Goal: Task Accomplishment & Management: Complete application form

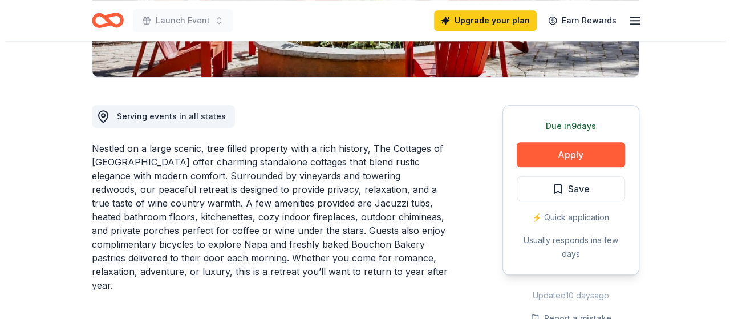
scroll to position [342, 0]
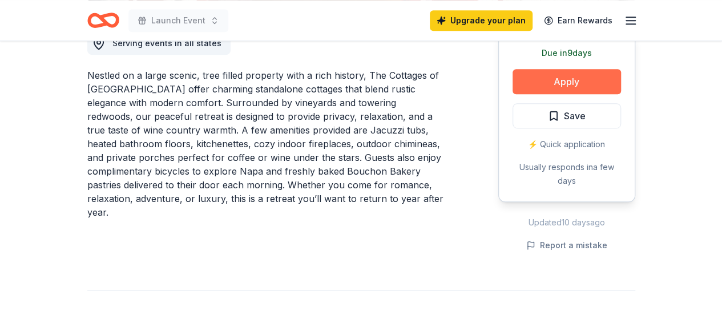
click at [548, 82] on button "Apply" at bounding box center [566, 81] width 108 height 25
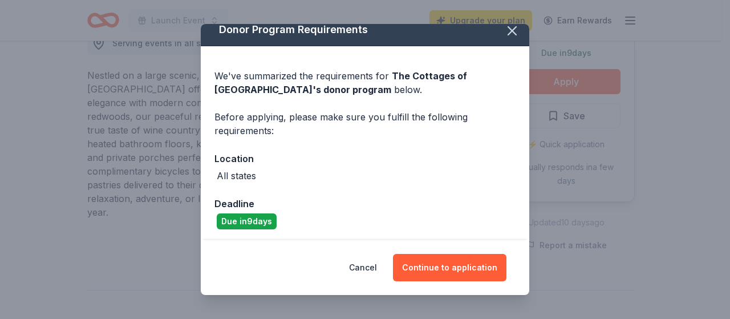
scroll to position [13, 0]
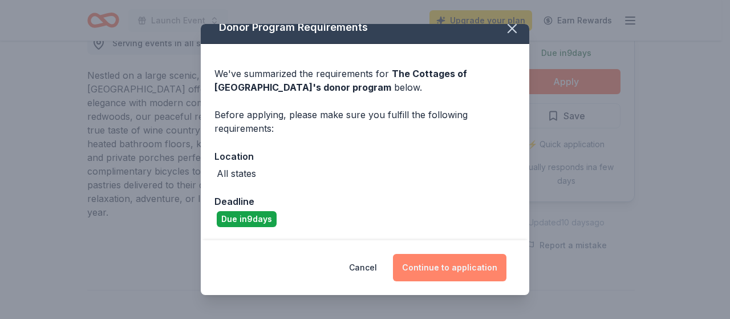
click at [430, 269] on button "Continue to application" at bounding box center [450, 267] width 114 height 27
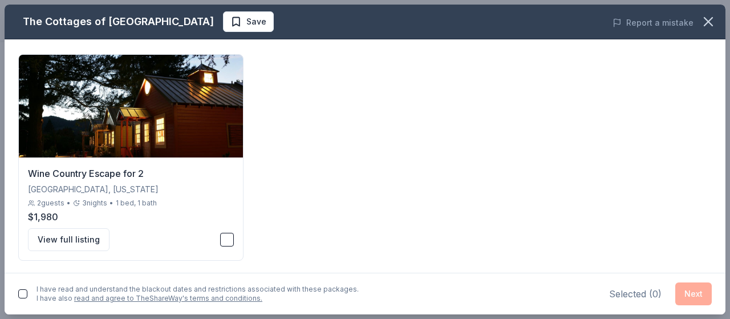
scroll to position [77, 0]
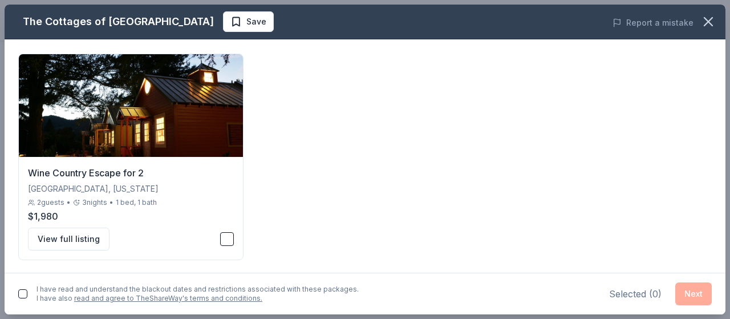
click at [23, 295] on button "button" at bounding box center [22, 293] width 9 height 9
click at [694, 292] on div "Selected ( 0 ) Next" at bounding box center [660, 293] width 103 height 23
click at [123, 140] on img at bounding box center [131, 105] width 224 height 103
click at [688, 290] on button "Next" at bounding box center [693, 293] width 37 height 23
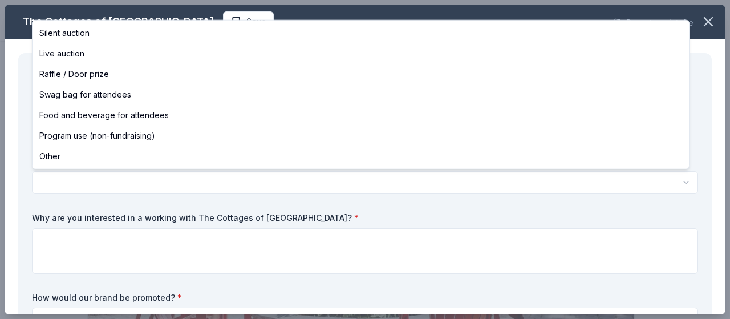
scroll to position [0, 0]
select select "silentAuction"
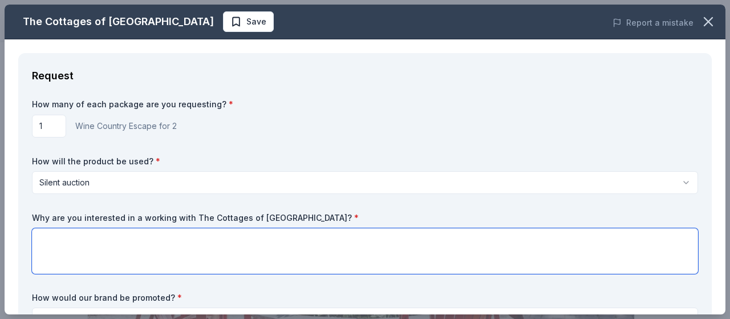
click at [82, 239] on textarea at bounding box center [365, 251] width 666 height 46
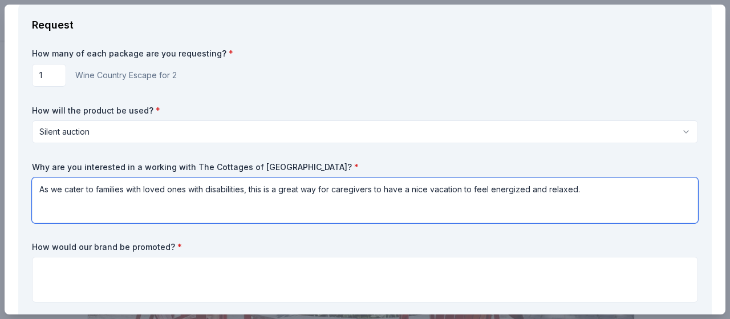
scroll to position [171, 0]
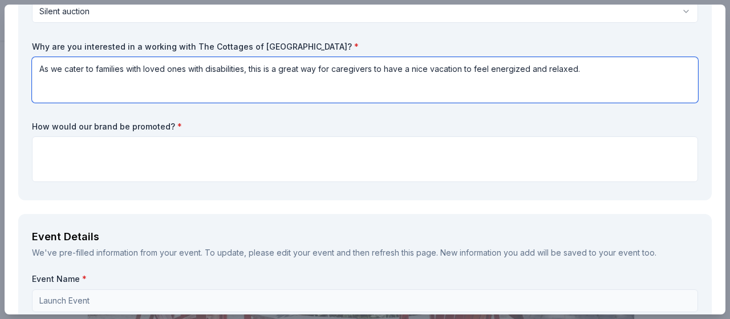
type textarea "As we cater to families with loved ones with disabilities, this is a great way …"
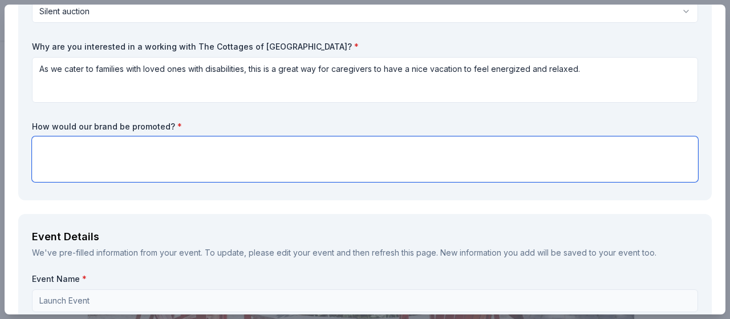
click at [105, 146] on textarea at bounding box center [365, 159] width 666 height 46
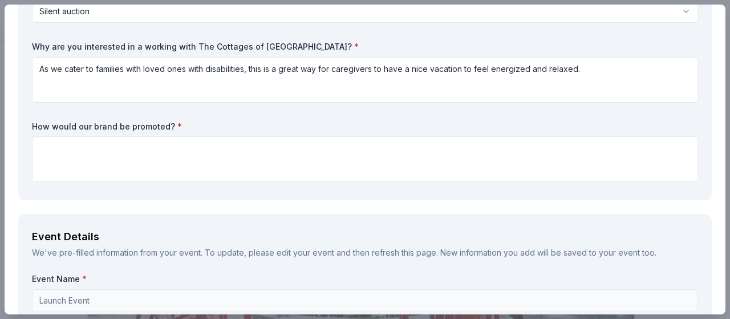
drag, startPoint x: 189, startPoint y: 47, endPoint x: 210, endPoint y: 48, distance: 21.1
click at [210, 48] on label "Why are you interested in a working with The Cottages of [GEOGRAPHIC_DATA]? *" at bounding box center [365, 46] width 666 height 11
click at [191, 46] on label "Why are you interested in a working with The Cottages of [GEOGRAPHIC_DATA]? *" at bounding box center [365, 46] width 666 height 11
drag, startPoint x: 188, startPoint y: 46, endPoint x: 282, endPoint y: 46, distance: 94.1
click at [282, 46] on label "Why are you interested in a working with The Cottages of [GEOGRAPHIC_DATA]? *" at bounding box center [365, 46] width 666 height 11
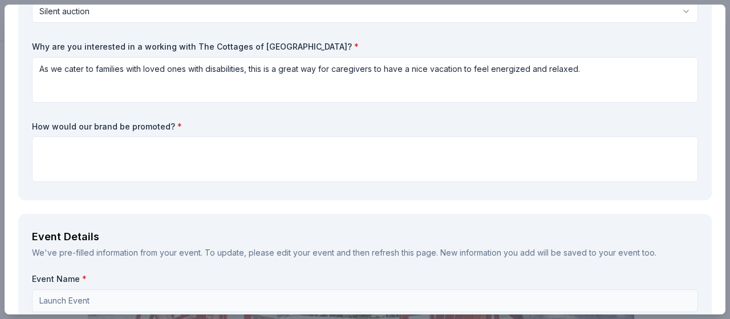
drag, startPoint x: 288, startPoint y: 49, endPoint x: 222, endPoint y: 48, distance: 65.0
click at [287, 49] on label "Why are you interested in a working with The Cottages of [GEOGRAPHIC_DATA]? *" at bounding box center [365, 46] width 666 height 11
drag, startPoint x: 187, startPoint y: 38, endPoint x: 266, endPoint y: 53, distance: 80.1
click at [266, 53] on div "How many of each package are you requesting? * 1 Wine Country Escape for 2 How …" at bounding box center [365, 57] width 666 height 259
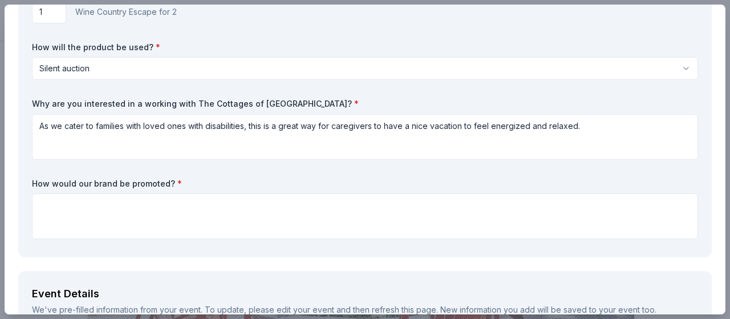
drag, startPoint x: 30, startPoint y: 184, endPoint x: 199, endPoint y: 175, distance: 169.1
click at [188, 185] on div "Request How many of each package are you requesting? * 1 Wine Country Escape fo…" at bounding box center [365, 98] width 694 height 318
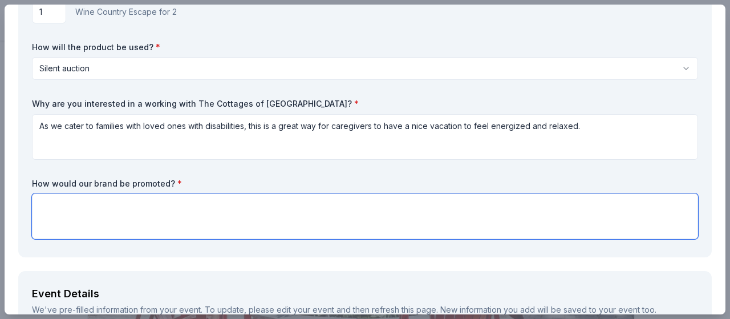
paste textarea "Live Event Recognition: Your company will be acknowledged during the event prog…"
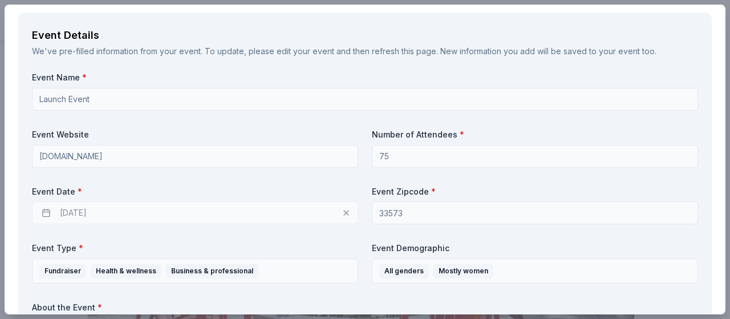
scroll to position [461, 0]
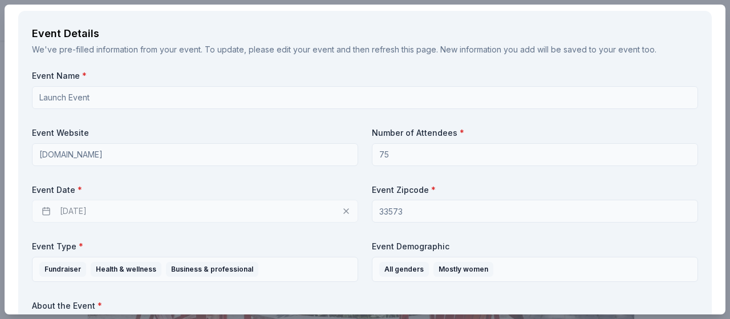
type textarea "Live Event Recognition: Your company will be acknowledged during the event prog…"
click at [342, 210] on div "[DATE]" at bounding box center [195, 211] width 326 height 23
click at [45, 213] on div "[DATE]" at bounding box center [195, 211] width 326 height 23
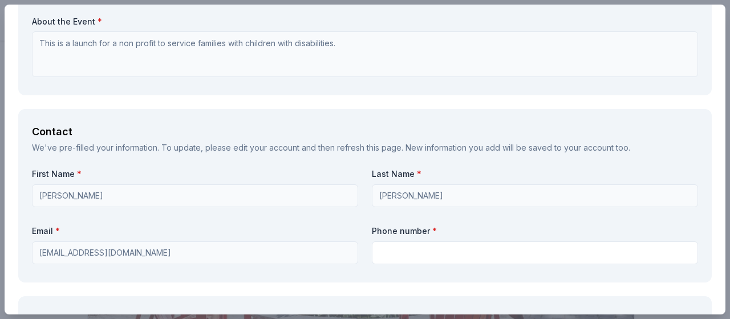
scroll to position [746, 0]
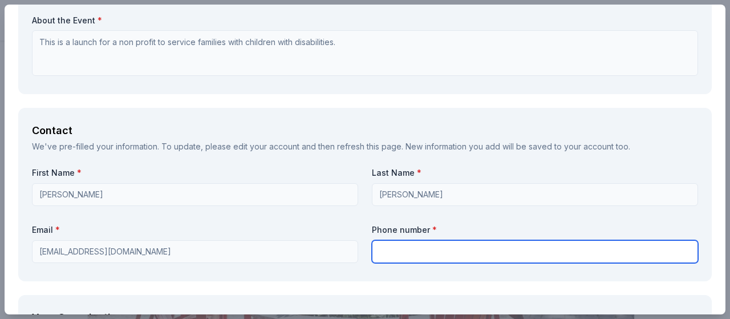
click at [416, 244] on input "text" at bounding box center [535, 251] width 326 height 23
type input "9"
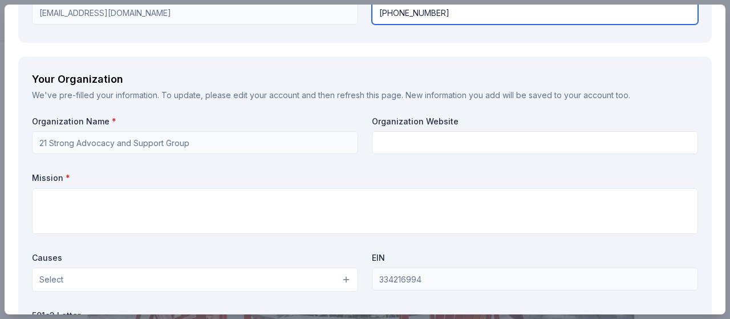
scroll to position [1031, 0]
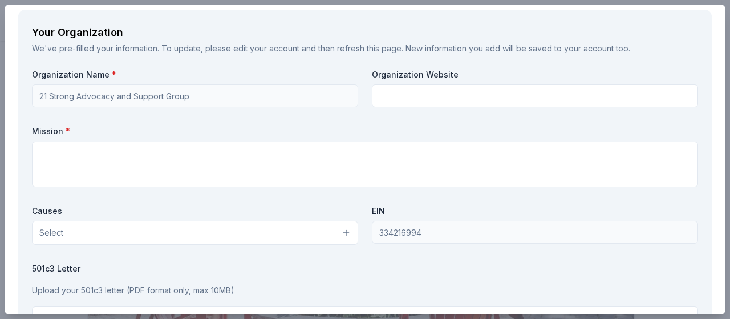
type input "[PHONE_NUMBER]"
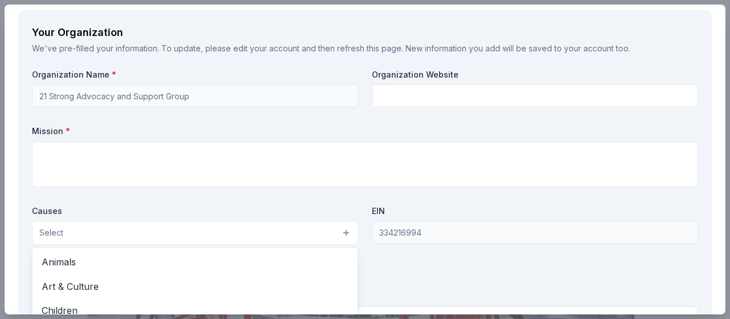
click at [180, 232] on button "Select" at bounding box center [195, 233] width 326 height 24
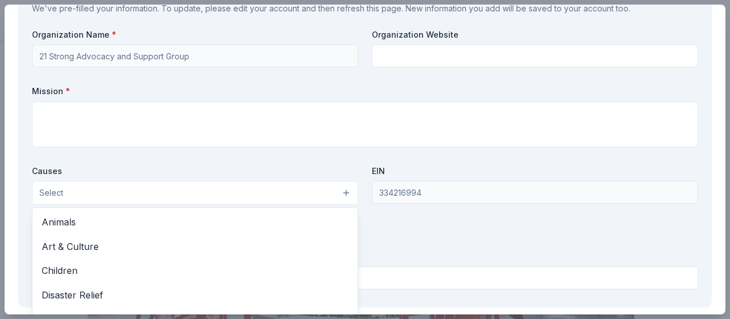
scroll to position [1088, 0]
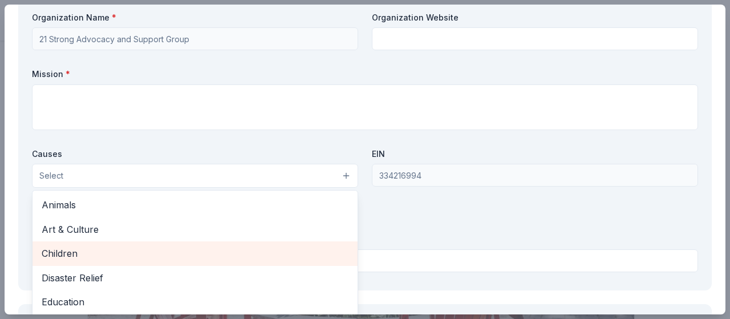
click at [70, 257] on span "Children" at bounding box center [195, 253] width 307 height 15
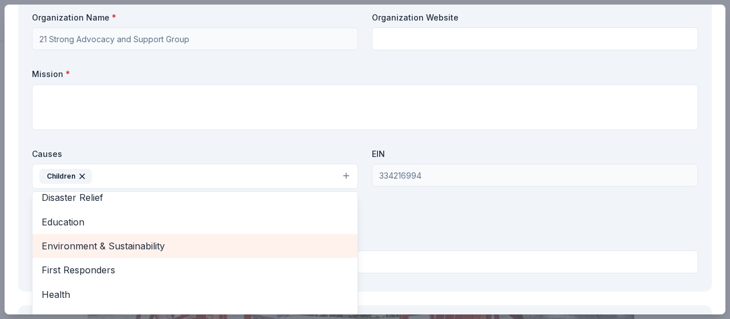
scroll to position [114, 0]
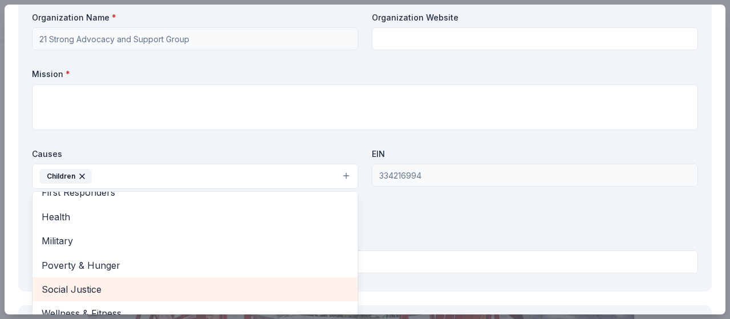
click at [102, 289] on span "Social Justice" at bounding box center [195, 289] width 307 height 15
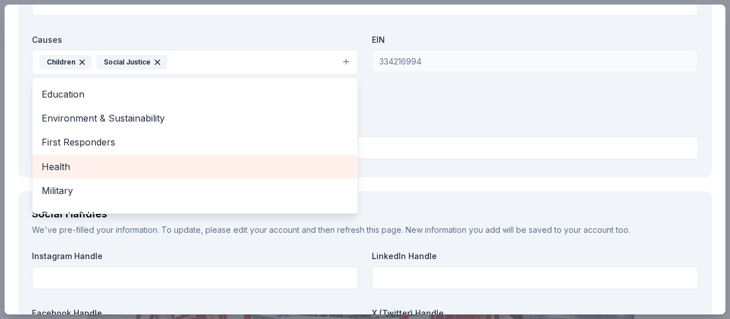
scroll to position [53, 0]
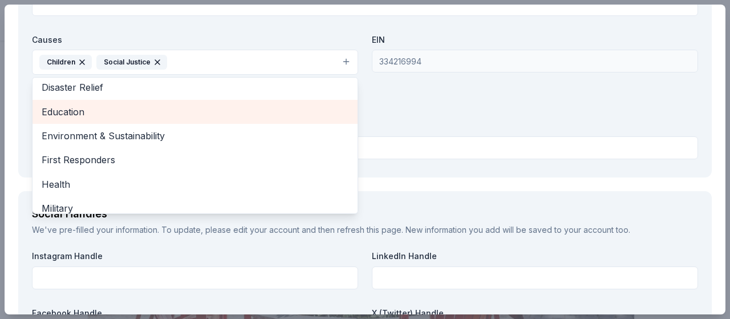
click at [68, 111] on span "Education" at bounding box center [195, 111] width 307 height 15
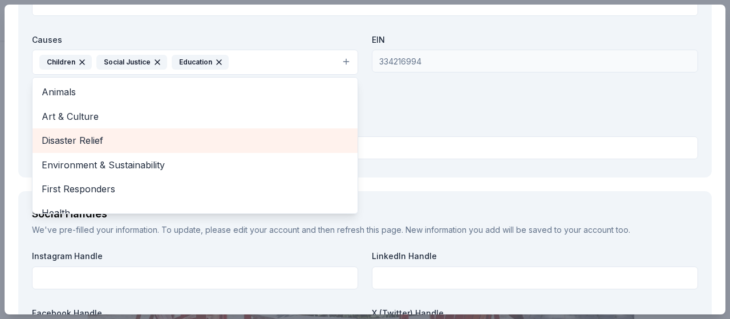
scroll to position [1145, 0]
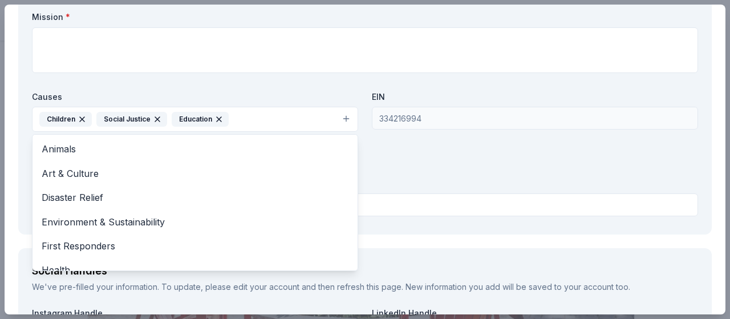
click at [394, 157] on div "Organization Name * 21 Strong Advocacy and Support Group Organization Website M…" at bounding box center [365, 88] width 666 height 266
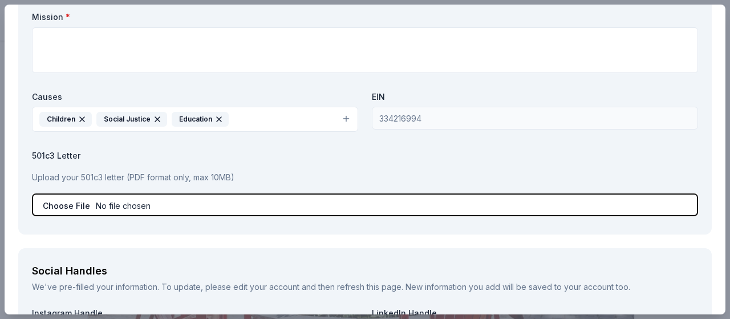
click at [115, 203] on input "file" at bounding box center [365, 204] width 666 height 23
type input "C:\fakepath\Tax Exempt-21 Strong.pdf"
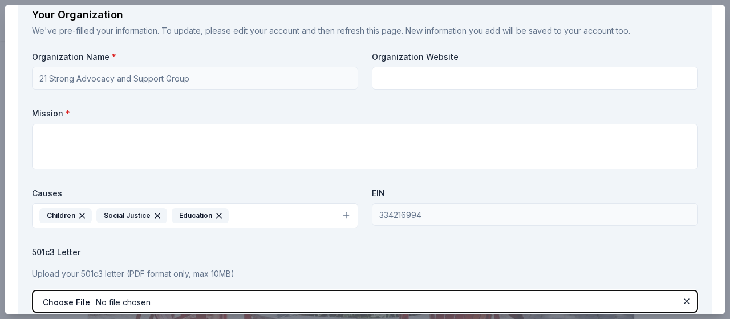
scroll to position [992, 0]
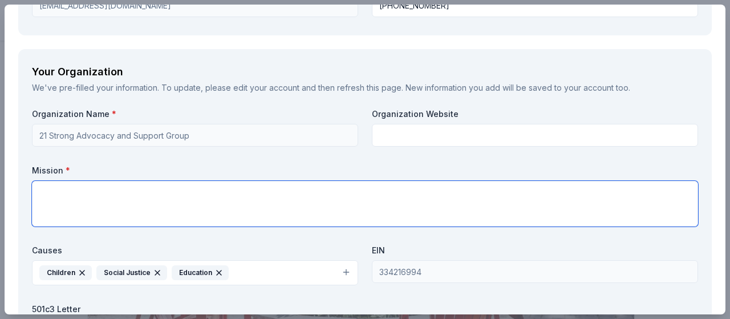
click at [140, 206] on textarea at bounding box center [365, 204] width 666 height 46
paste textarea "Our mission is to empower and uplift families of children with disabilities by …"
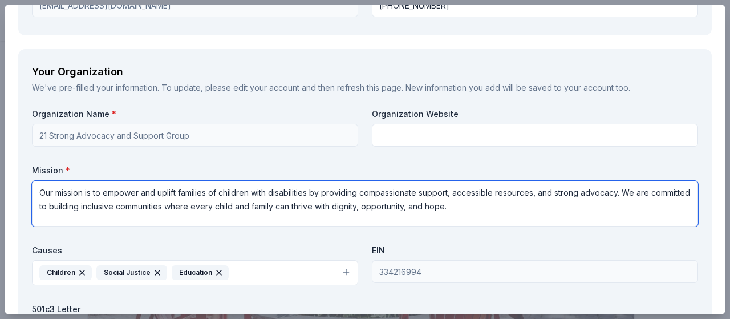
type textarea "Our mission is to empower and uplift families of children with disabilities by …"
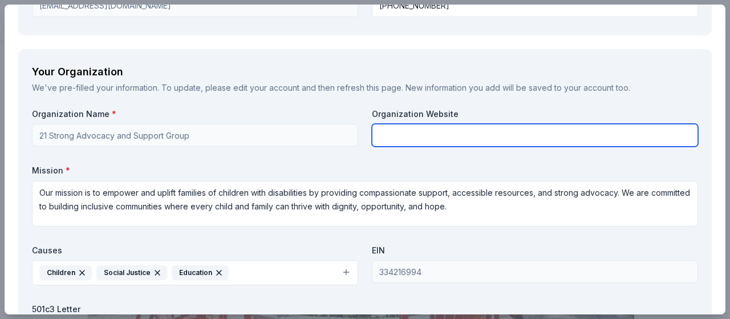
click at [405, 131] on input "text" at bounding box center [535, 135] width 326 height 23
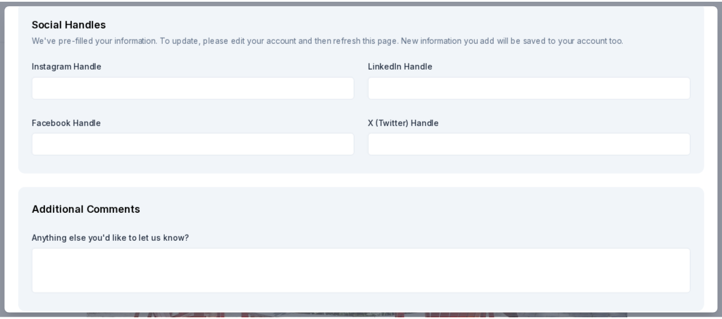
scroll to position [1448, 0]
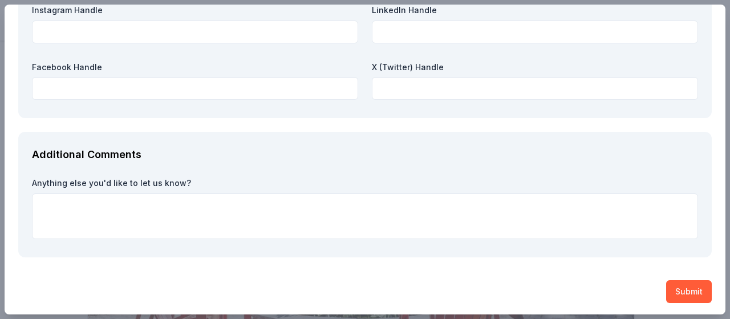
click at [669, 284] on button "Submit" at bounding box center [689, 291] width 46 height 23
